Goal: Communication & Community: Answer question/provide support

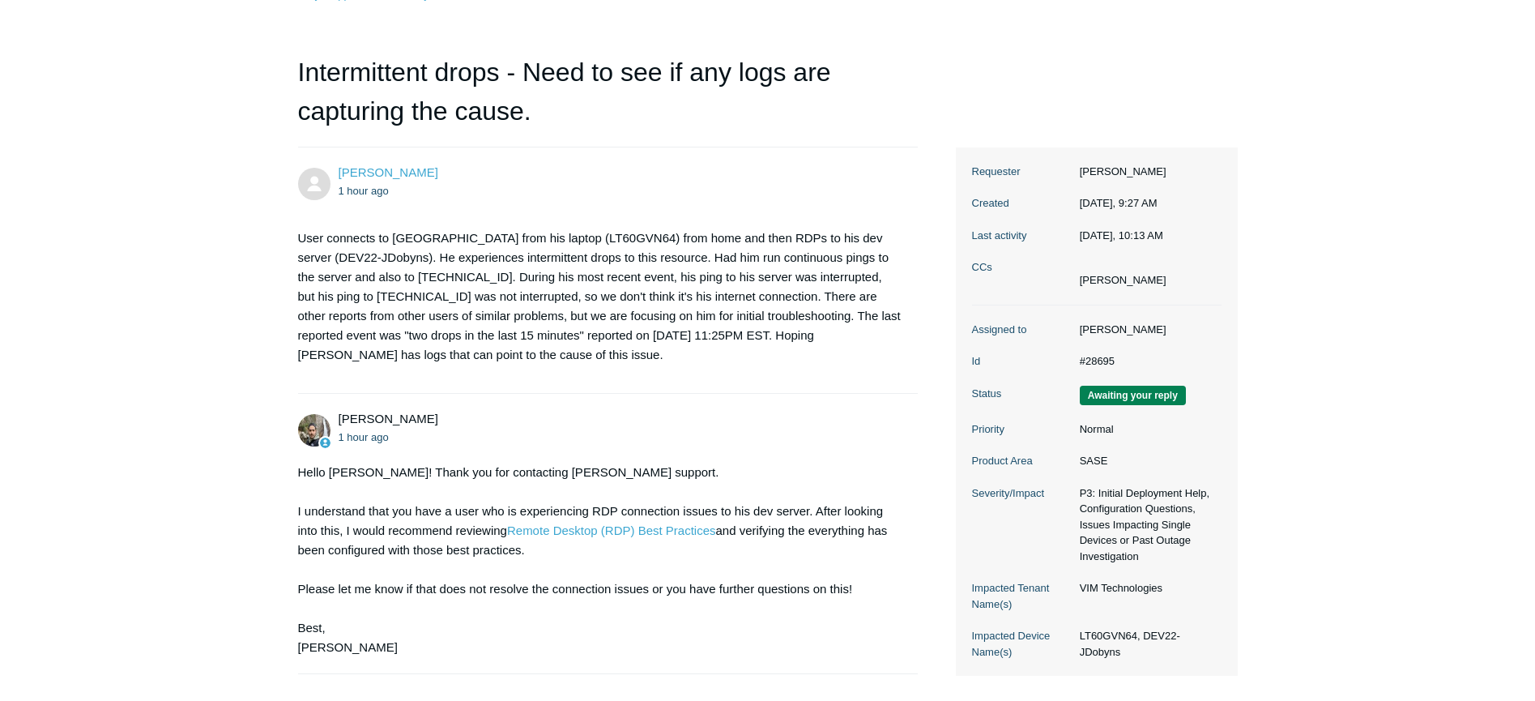
scroll to position [162, 0]
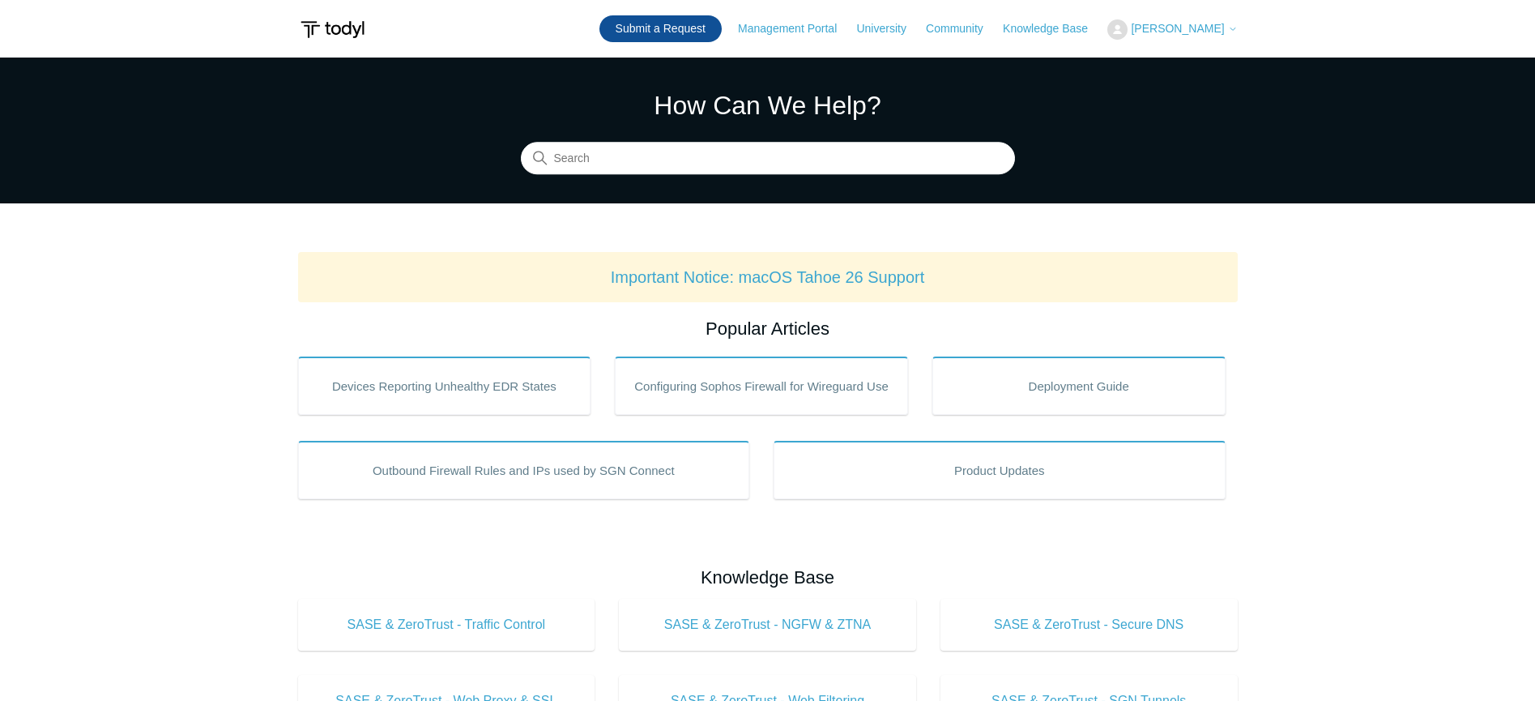
click at [698, 24] on link "Submit a Request" at bounding box center [660, 28] width 122 height 27
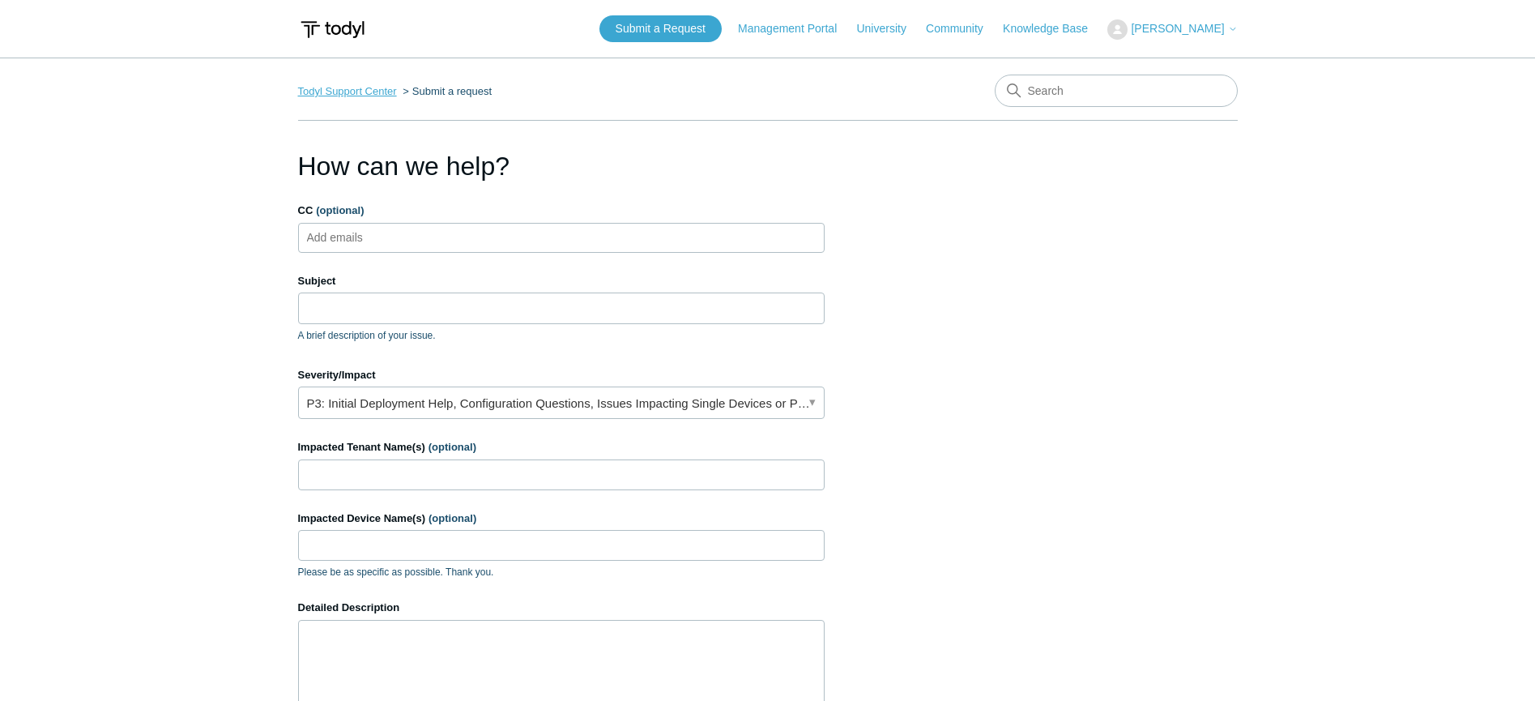
click at [363, 89] on link "Todyl Support Center" at bounding box center [347, 91] width 99 height 12
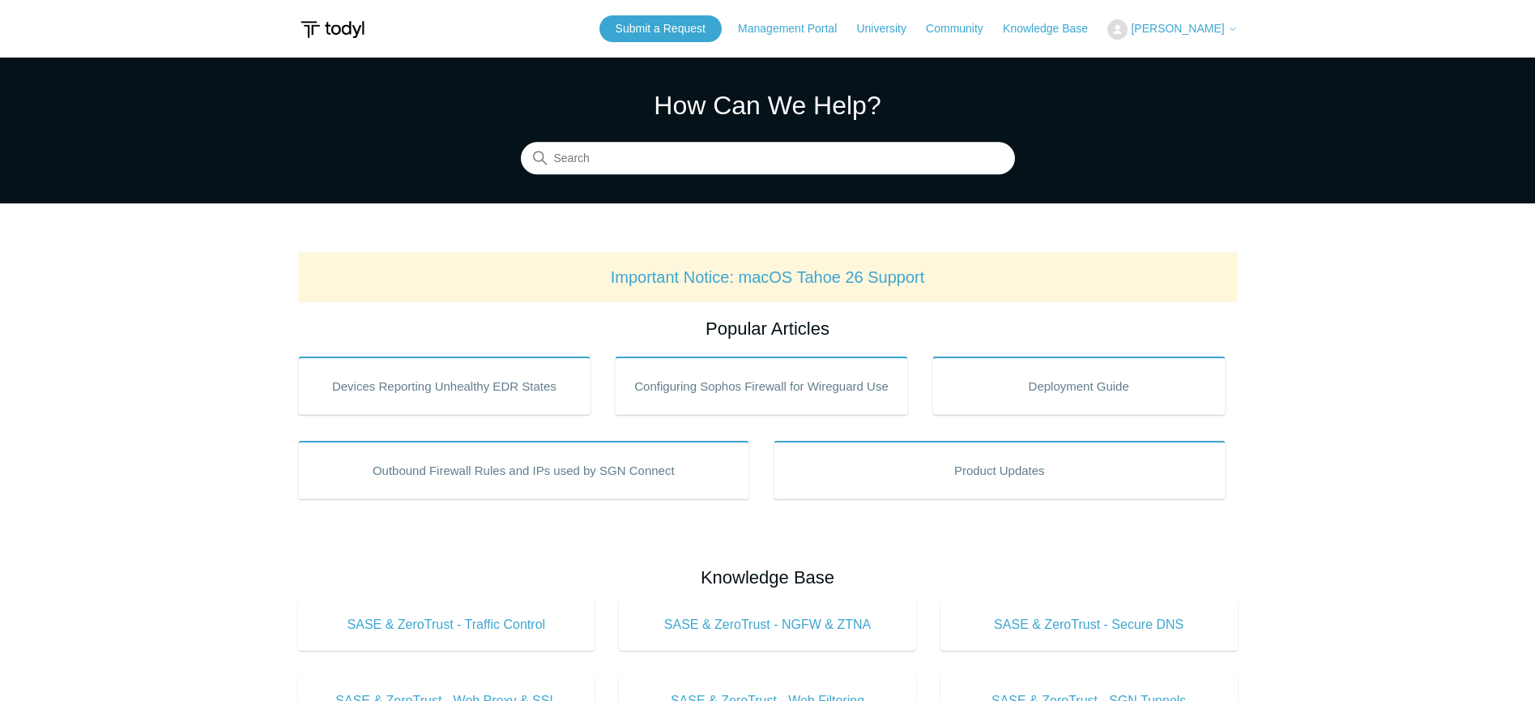
click at [1199, 20] on button "[PERSON_NAME]" at bounding box center [1172, 29] width 130 height 20
click at [1231, 83] on link "Sign out" at bounding box center [1187, 92] width 158 height 28
click at [1197, 26] on span "[PERSON_NAME]" at bounding box center [1177, 28] width 93 height 13
click at [1210, 53] on link "My Support Requests" at bounding box center [1187, 63] width 158 height 28
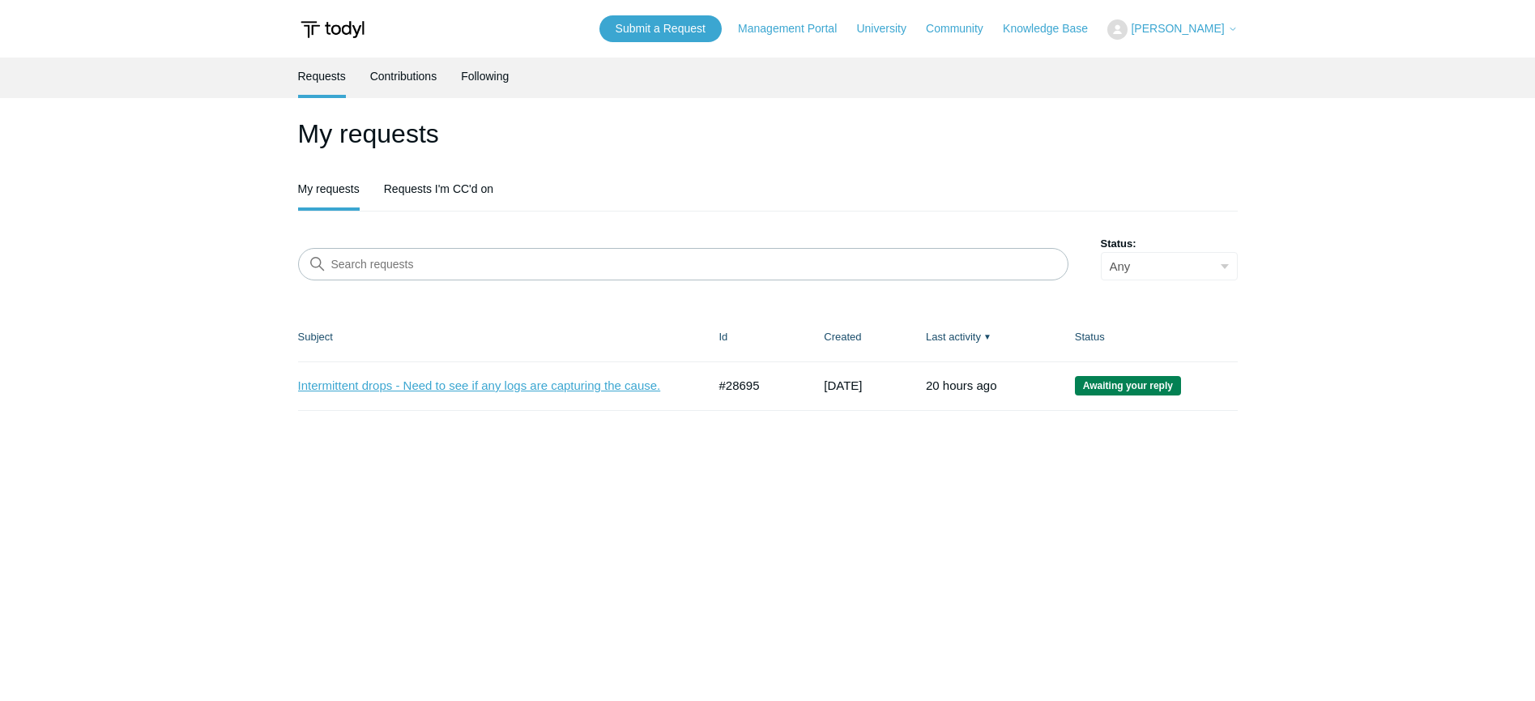
click at [558, 386] on link "Intermittent drops - Need to see if any logs are capturing the cause." at bounding box center [490, 386] width 385 height 19
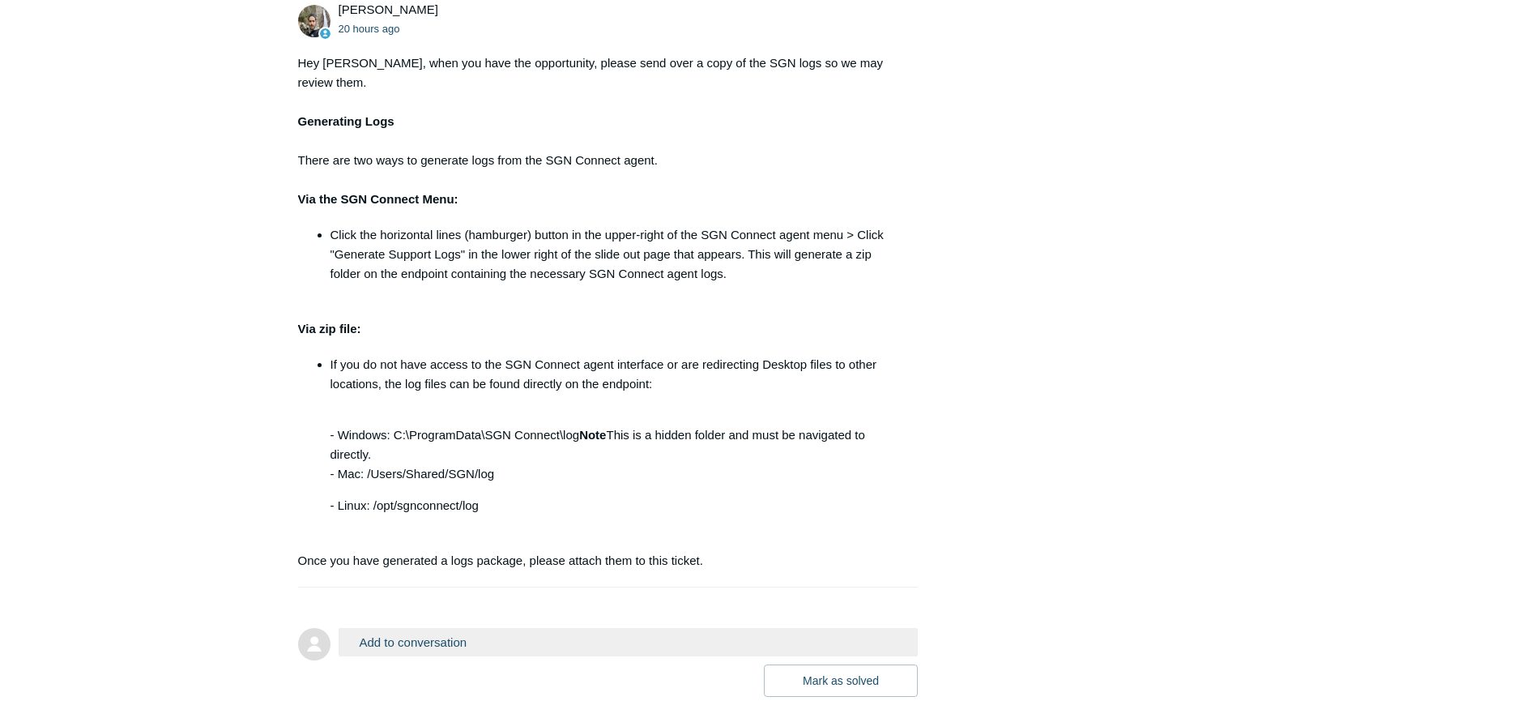
scroll to position [1389, 0]
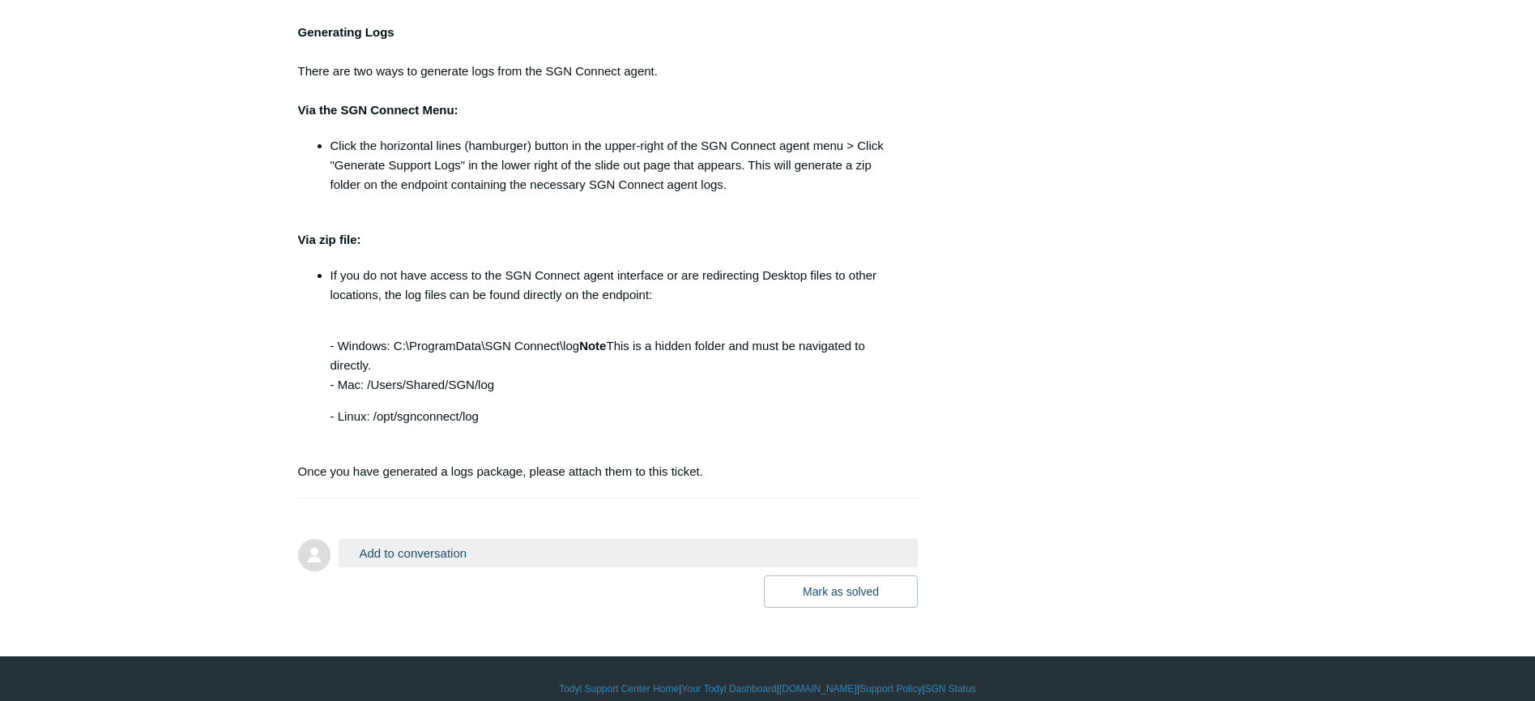
click at [586, 540] on button "Add to conversation" at bounding box center [629, 553] width 580 height 28
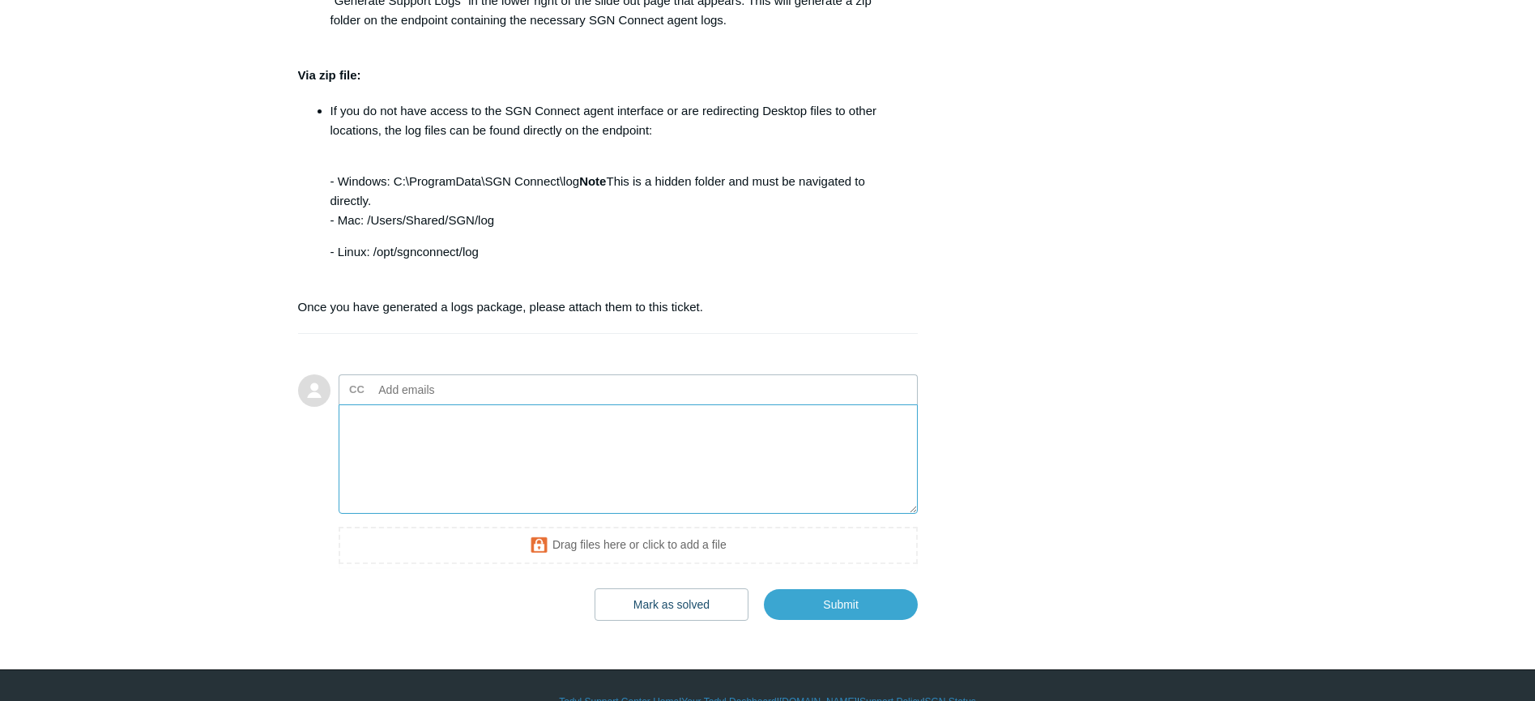
scroll to position [1567, 0]
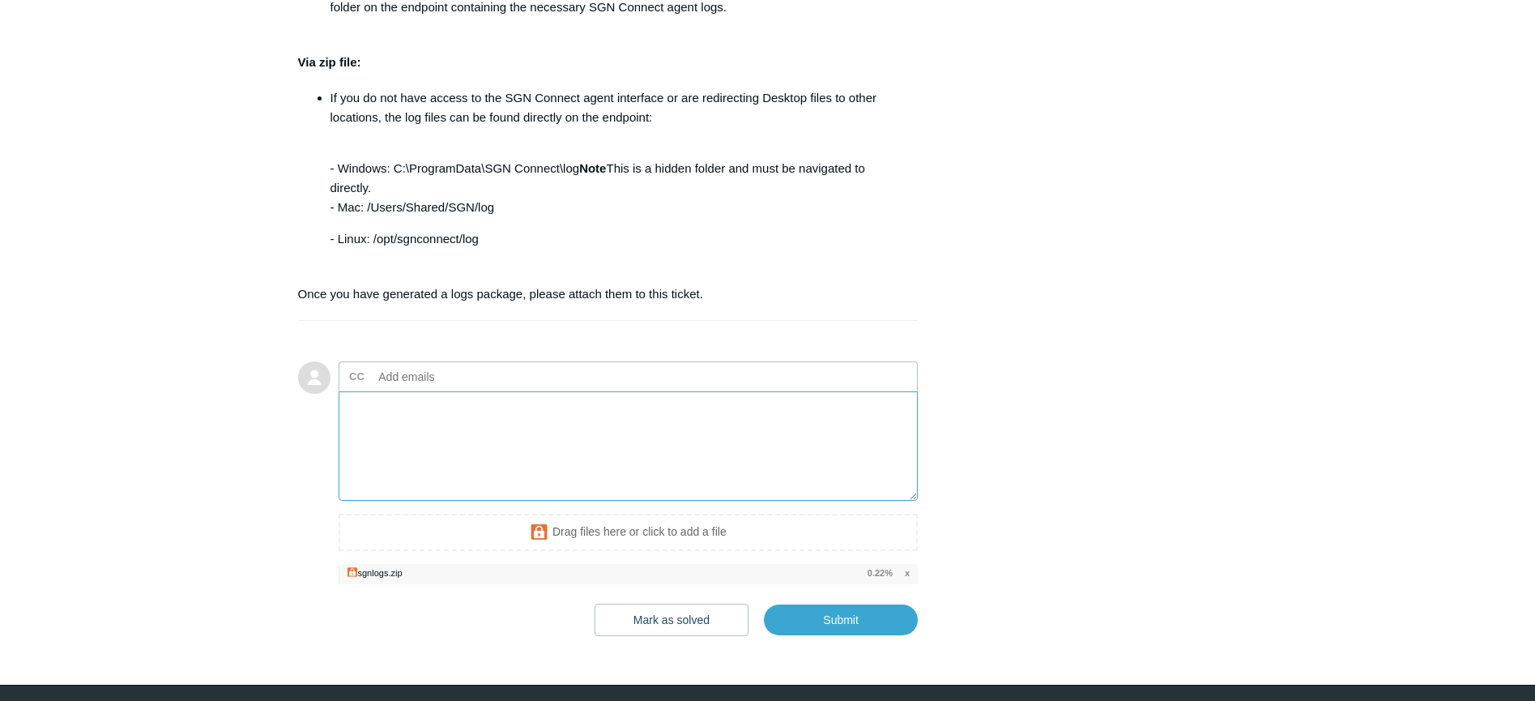
click at [541, 398] on textarea "Add your reply" at bounding box center [629, 445] width 580 height 109
type textarea "H"
click at [818, 604] on input "Submit" at bounding box center [841, 620] width 154 height 32
type textarea "Here is the log file zip. This ticket includes a secure attachment. Use this li…"
